Goal: Task Accomplishment & Management: Use online tool/utility

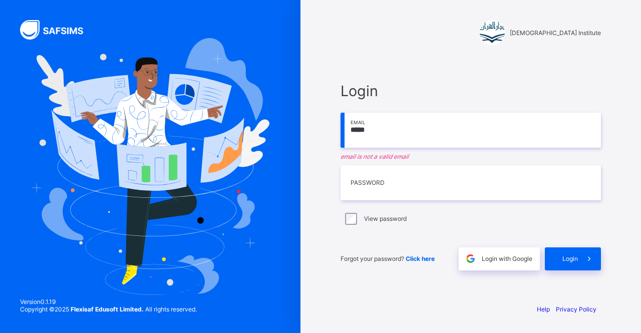
type input "**********"
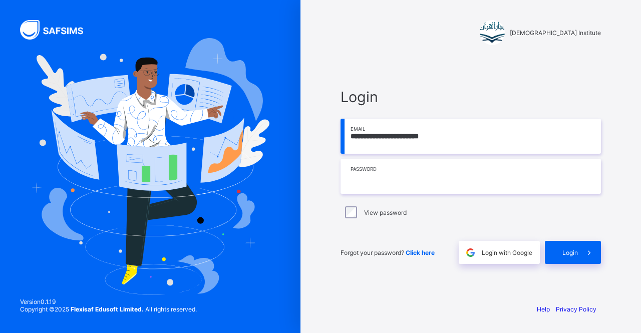
click at [431, 169] on input "text" at bounding box center [471, 176] width 260 height 35
type input "*"
type input "**********"
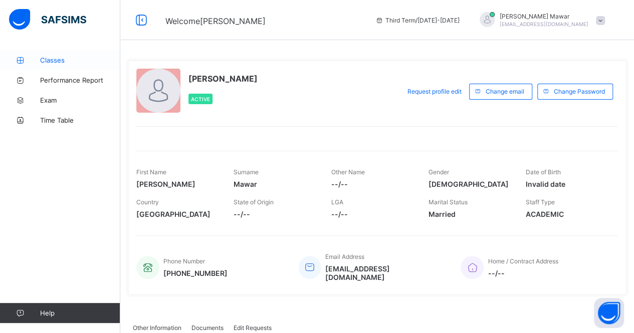
click at [65, 65] on link "Classes" at bounding box center [60, 60] width 120 height 20
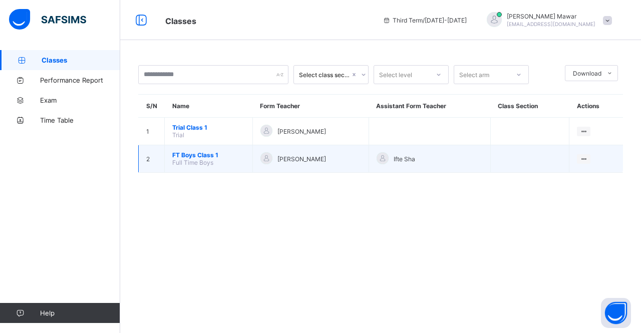
click at [192, 151] on span "FT Boys Class 1" at bounding box center [208, 155] width 73 height 8
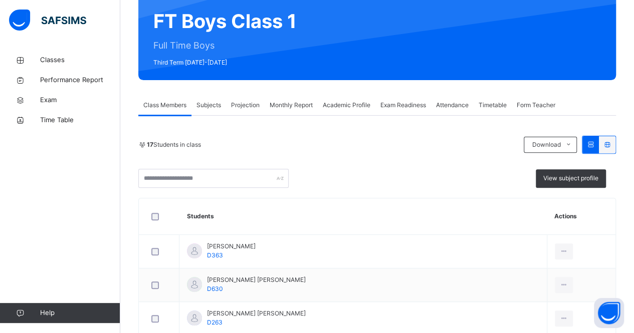
scroll to position [103, 0]
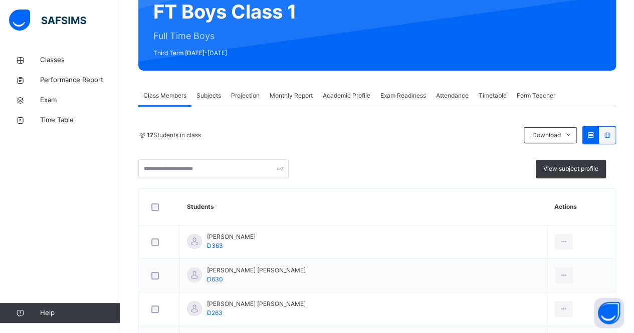
click at [243, 97] on span "Projection" at bounding box center [245, 95] width 29 height 9
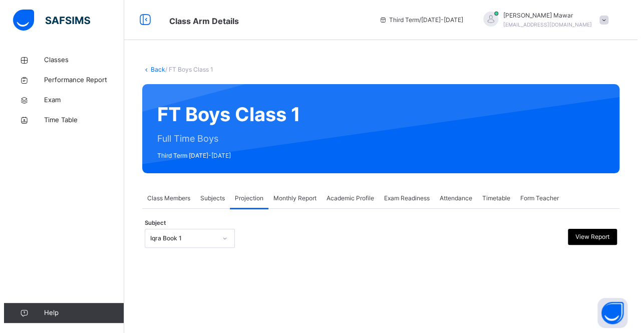
scroll to position [0, 0]
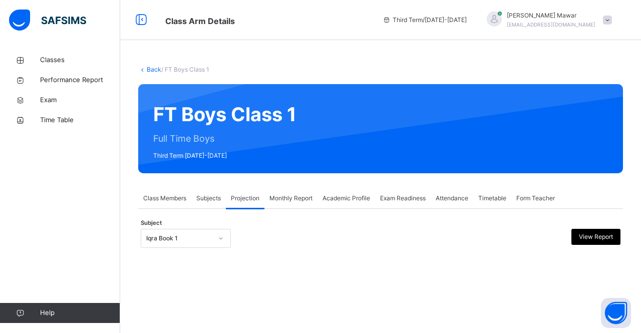
click at [211, 267] on div "Back / FT Boys Class 1 FT Boys Class 1 Full Time Boys Third Term [DATE]-[DATE] …" at bounding box center [380, 166] width 521 height 233
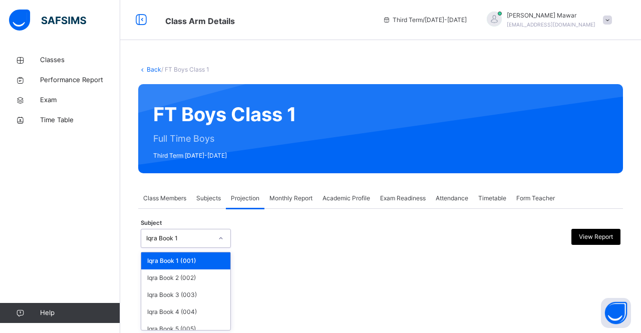
click at [186, 238] on div "Iqra Book 1" at bounding box center [179, 238] width 66 height 9
click at [194, 279] on div "Iqra Book 2 (002)" at bounding box center [185, 278] width 89 height 17
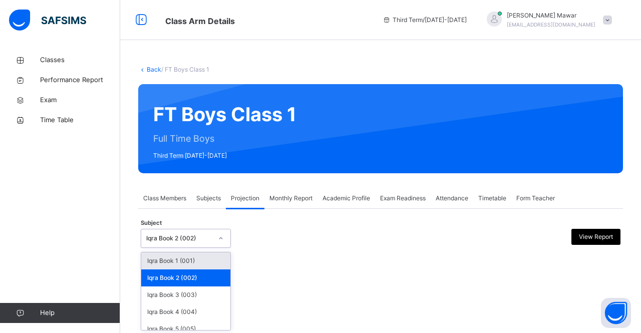
click at [187, 247] on div "Iqra Book 2 (002)" at bounding box center [186, 238] width 90 height 19
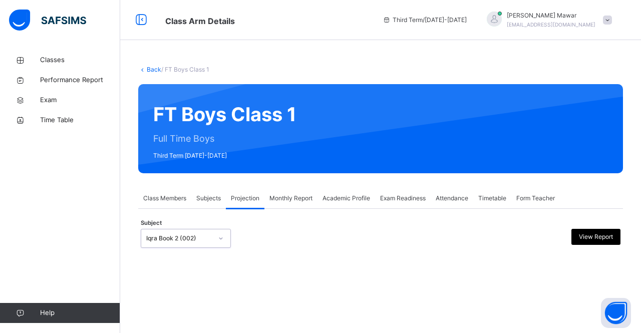
click at [183, 232] on div "Iqra Book 2 (002)" at bounding box center [176, 239] width 70 height 16
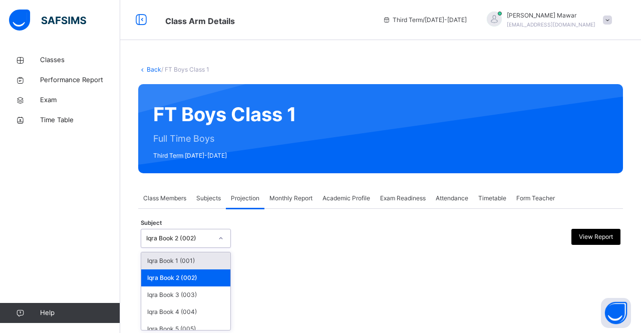
click at [167, 239] on div "Iqra Book 2 (002)" at bounding box center [179, 238] width 66 height 9
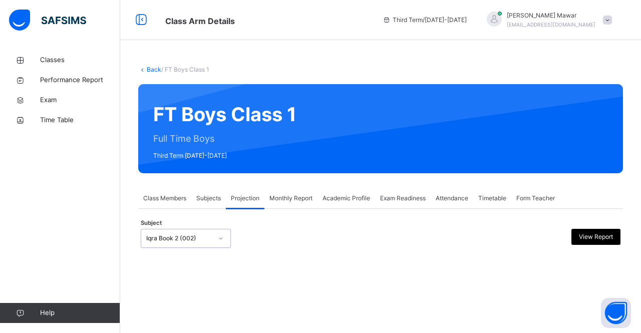
click at [167, 239] on div "Iqra Book 2 (002)" at bounding box center [179, 238] width 66 height 9
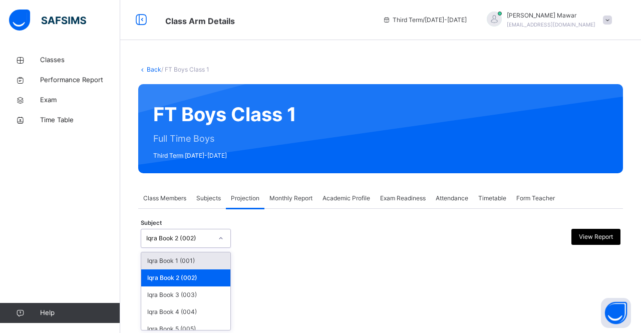
click at [167, 239] on div "Iqra Book 2 (002)" at bounding box center [179, 238] width 66 height 9
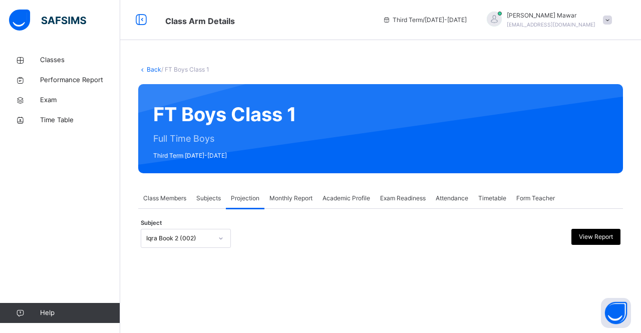
click at [241, 200] on span "Projection" at bounding box center [245, 198] width 29 height 9
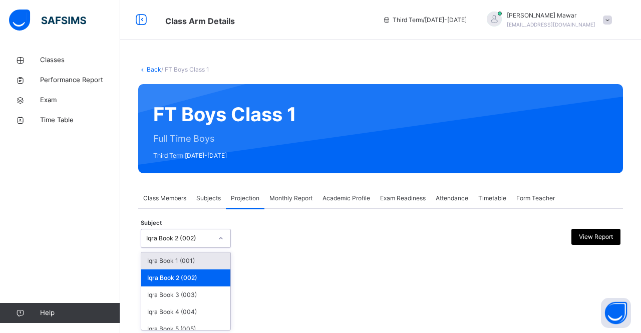
click at [157, 236] on div "Iqra Book 2 (002)" at bounding box center [179, 238] width 66 height 9
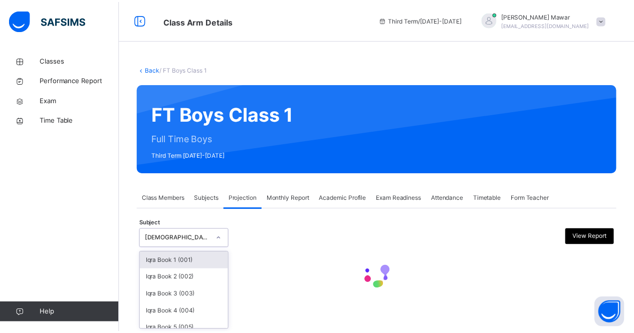
scroll to position [60, 0]
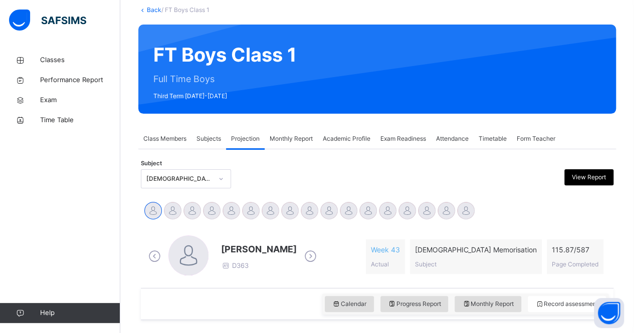
click at [277, 177] on div at bounding box center [317, 178] width 114 height 19
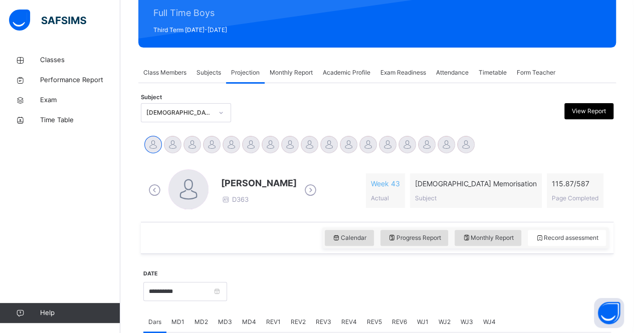
scroll to position [125, 0]
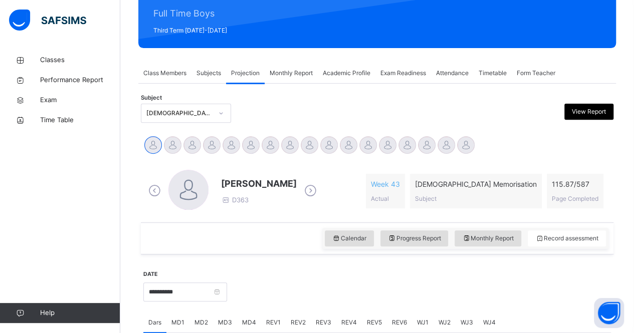
click at [454, 71] on span "Attendance" at bounding box center [452, 73] width 33 height 9
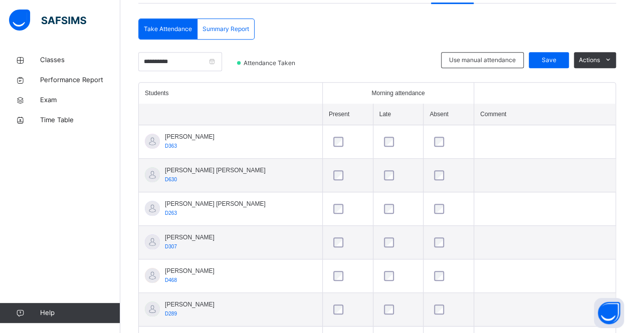
scroll to position [0, 0]
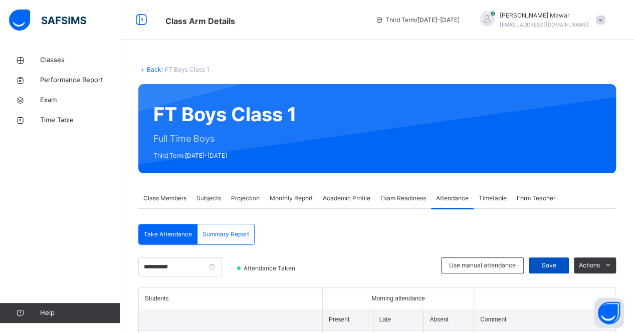
click at [557, 266] on span "Save" at bounding box center [548, 265] width 25 height 9
click at [550, 261] on span "Save" at bounding box center [548, 265] width 25 height 9
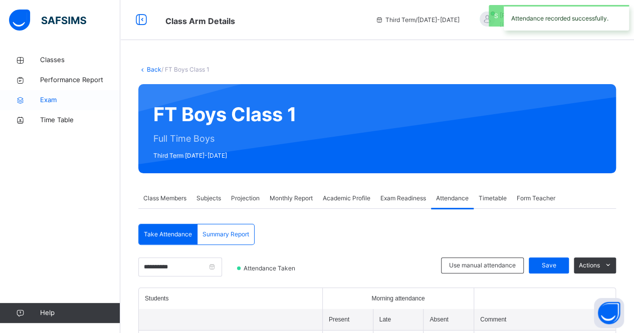
click at [50, 91] on link "Exam" at bounding box center [60, 100] width 120 height 20
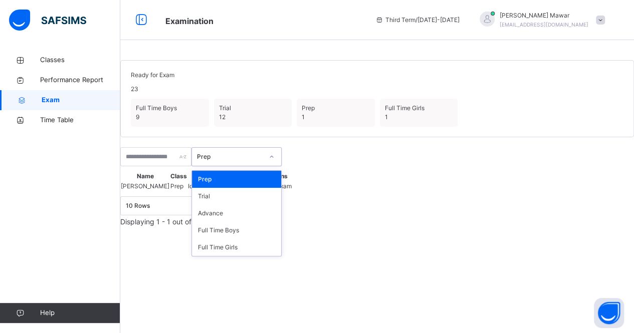
click at [263, 161] on div "Prep" at bounding box center [230, 156] width 66 height 9
click at [278, 239] on div "Full Time Boys" at bounding box center [236, 230] width 89 height 17
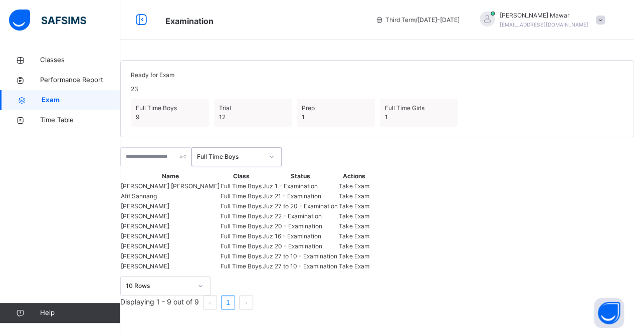
scroll to position [241, 0]
